Goal: Task Accomplishment & Management: Complete application form

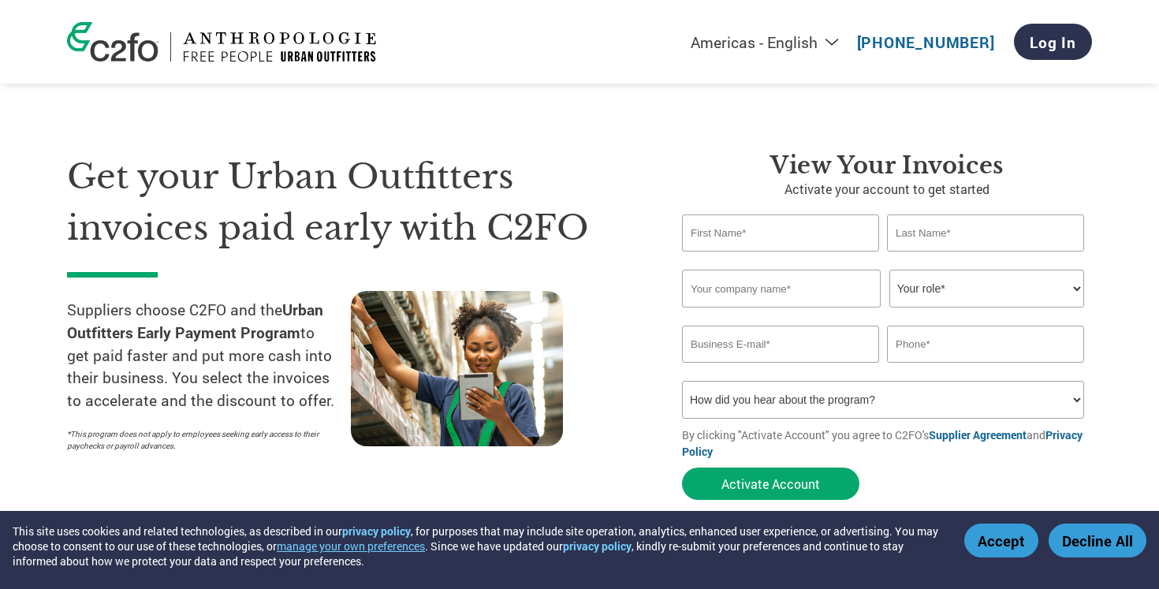
type input "[PERSON_NAME][EMAIL_ADDRESS][DOMAIN_NAME]"
type input "-"
click at [1006, 540] on button "Accept" at bounding box center [1001, 540] width 74 height 34
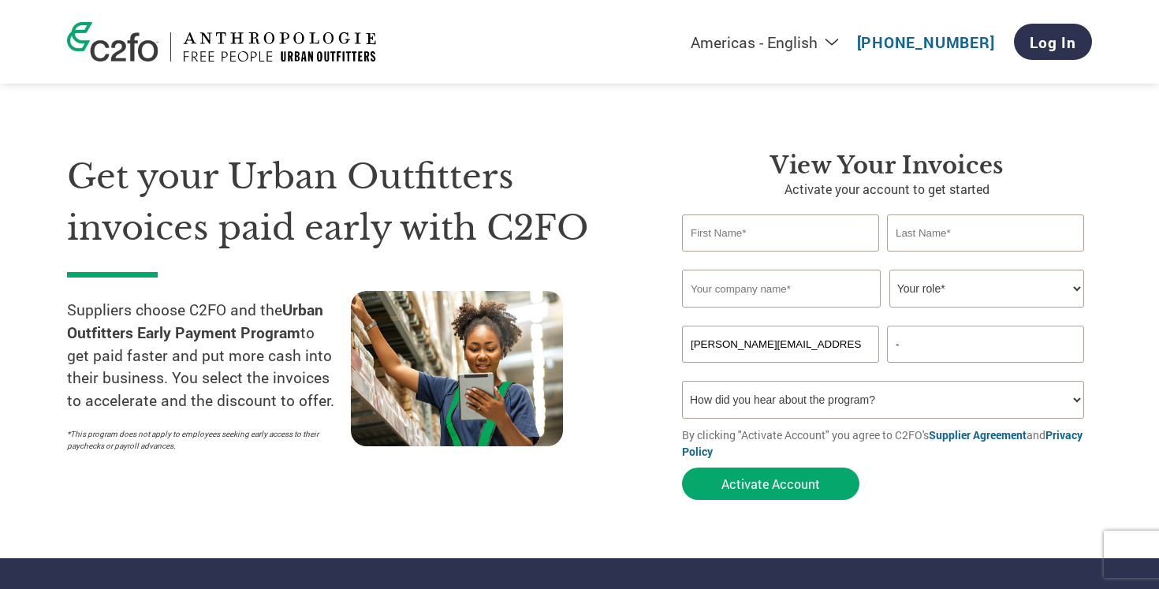
click at [776, 248] on input "text" at bounding box center [780, 232] width 197 height 37
type input "Steve"
type input "Gordijn"
type input "F"
type input "SNDR Pty Ltd"
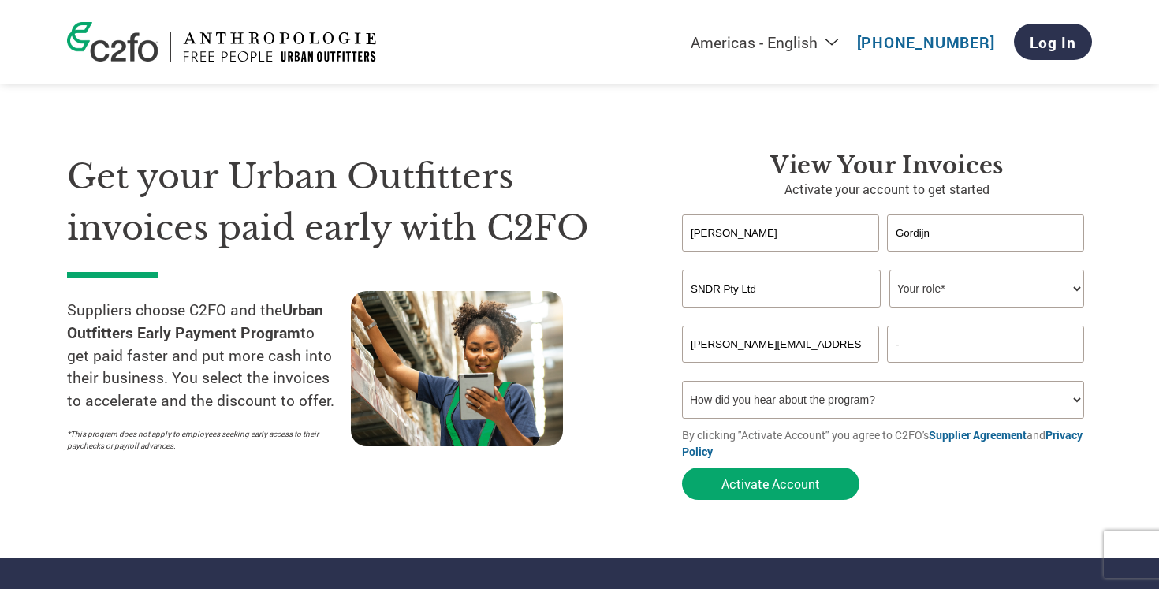
click at [960, 304] on select "Your role* CFO Controller Credit Manager Finance Director Treasurer CEO Preside…" at bounding box center [986, 289] width 195 height 38
select select "CFO"
click at [889, 270] on select "Your role* CFO Controller Credit Manager Finance Director Treasurer CEO Preside…" at bounding box center [986, 289] width 195 height 38
click at [964, 337] on input "-" at bounding box center [985, 344] width 197 height 37
click at [970, 398] on select "How did you hear about the program? Received a letter Email Social Media Online…" at bounding box center [883, 400] width 402 height 38
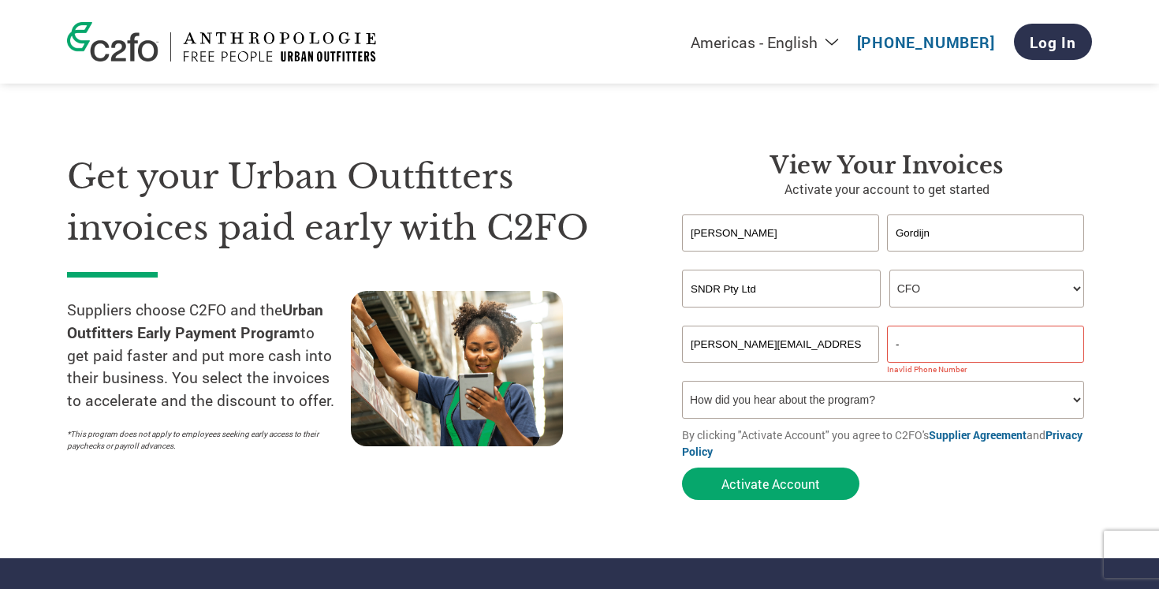
click at [986, 352] on input "-" at bounding box center [985, 344] width 197 height 37
type input "0487235941"
click at [771, 484] on button "Activate Account" at bounding box center [770, 483] width 177 height 32
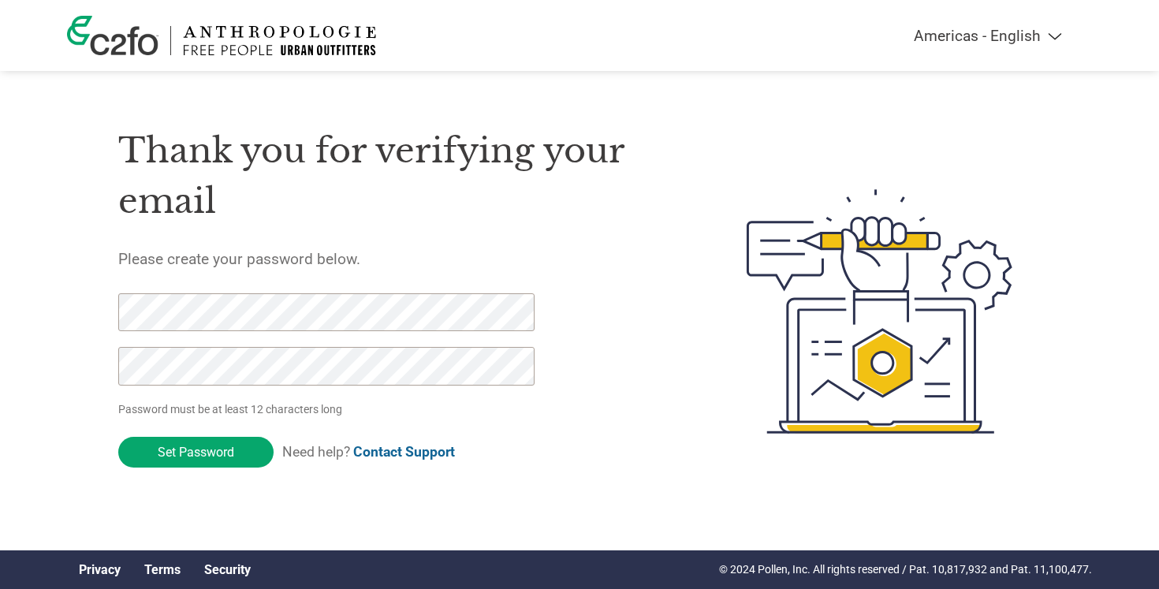
click at [397, 407] on p "Password must be at least 12 characters long" at bounding box center [328, 409] width 421 height 17
click at [224, 450] on input "Set Password" at bounding box center [195, 452] width 155 height 31
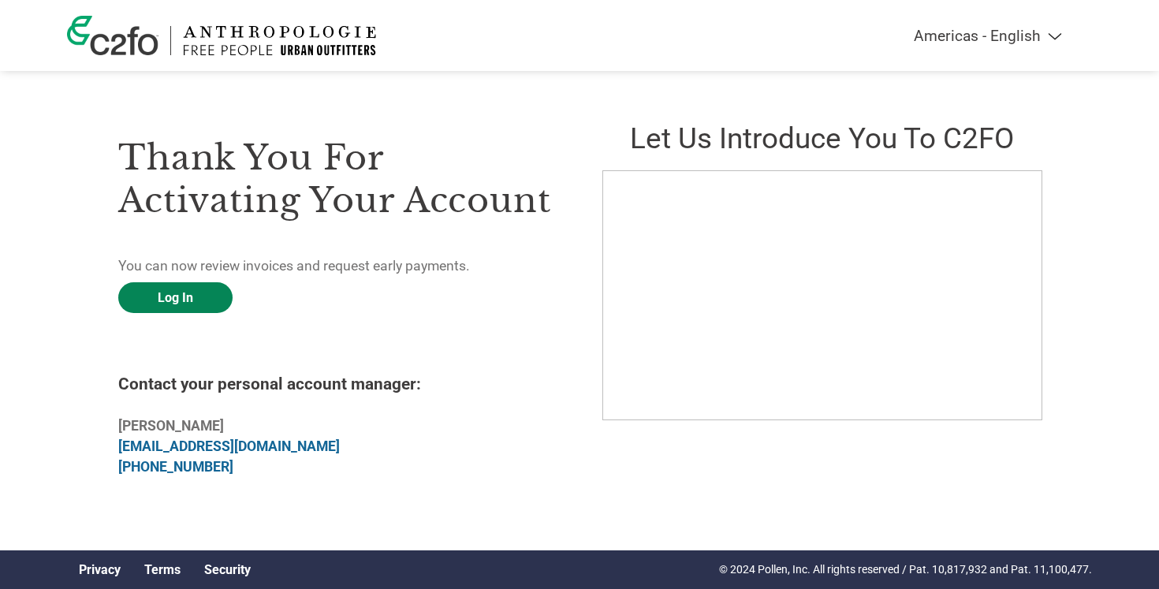
click at [188, 296] on link "Log In" at bounding box center [175, 297] width 114 height 31
